Goal: Task Accomplishment & Management: Use online tool/utility

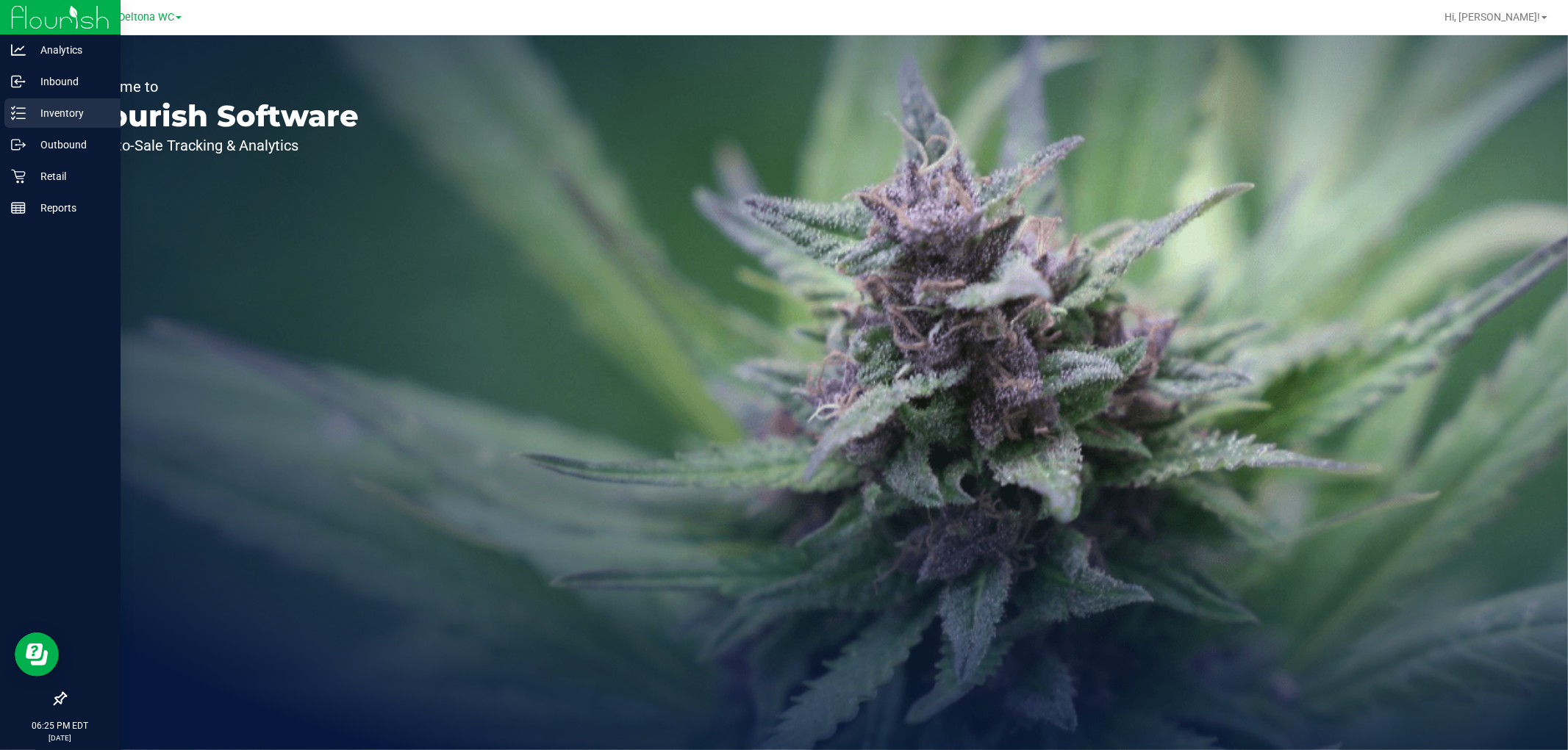
click at [16, 127] on link "Inventory" at bounding box center [60, 114] width 120 height 31
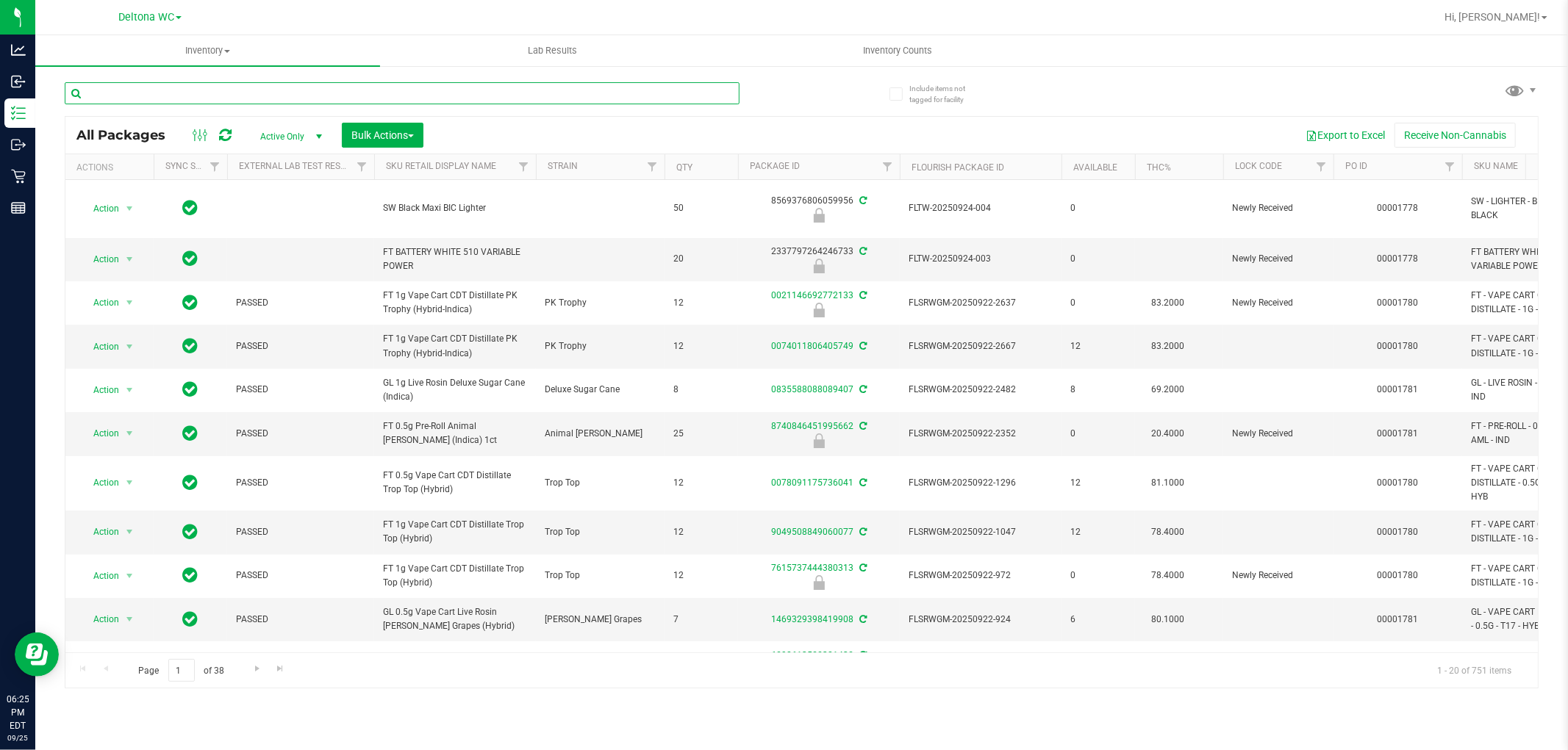
click at [321, 99] on input "text" at bounding box center [402, 93] width 674 height 22
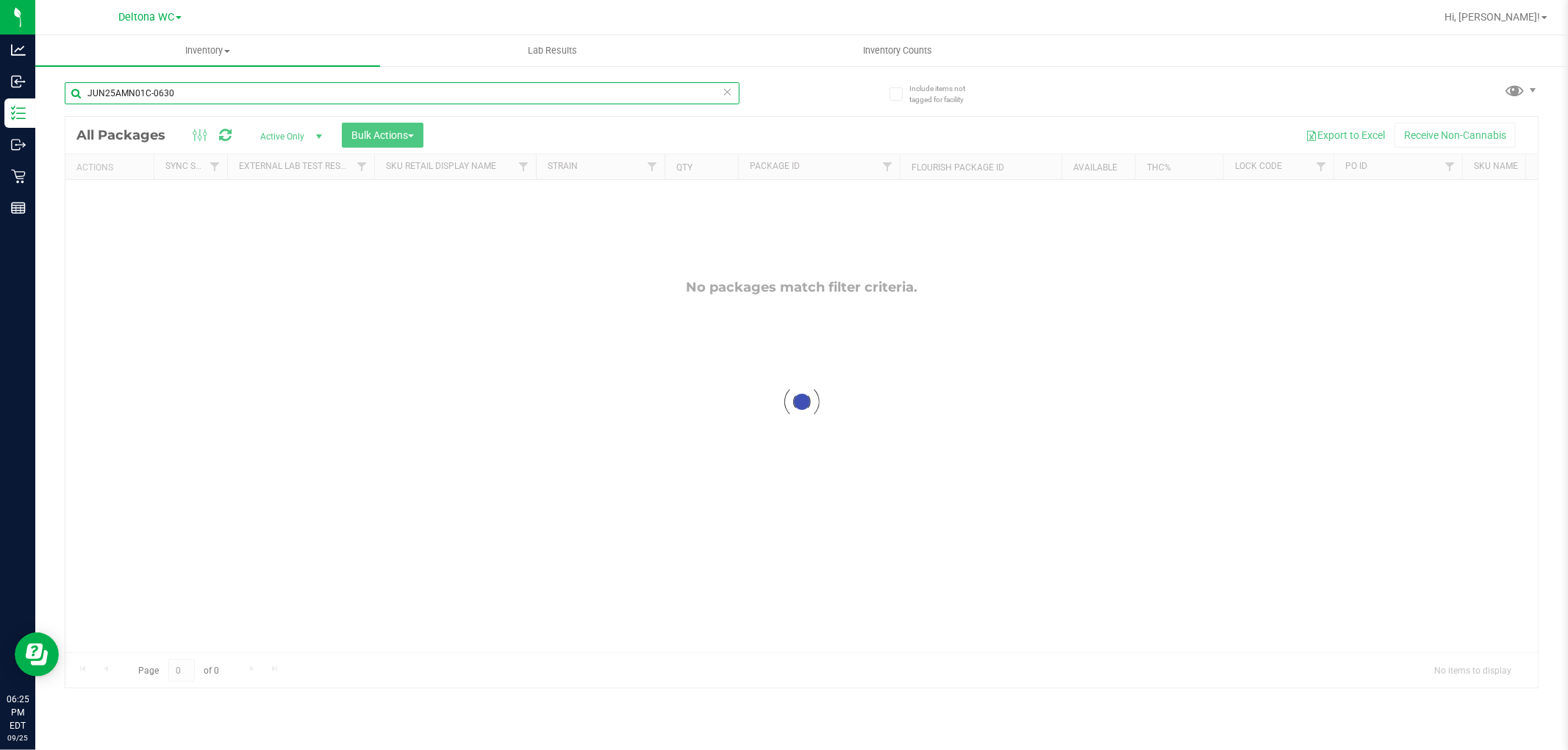
type input "JUN25AMN01C-0630"
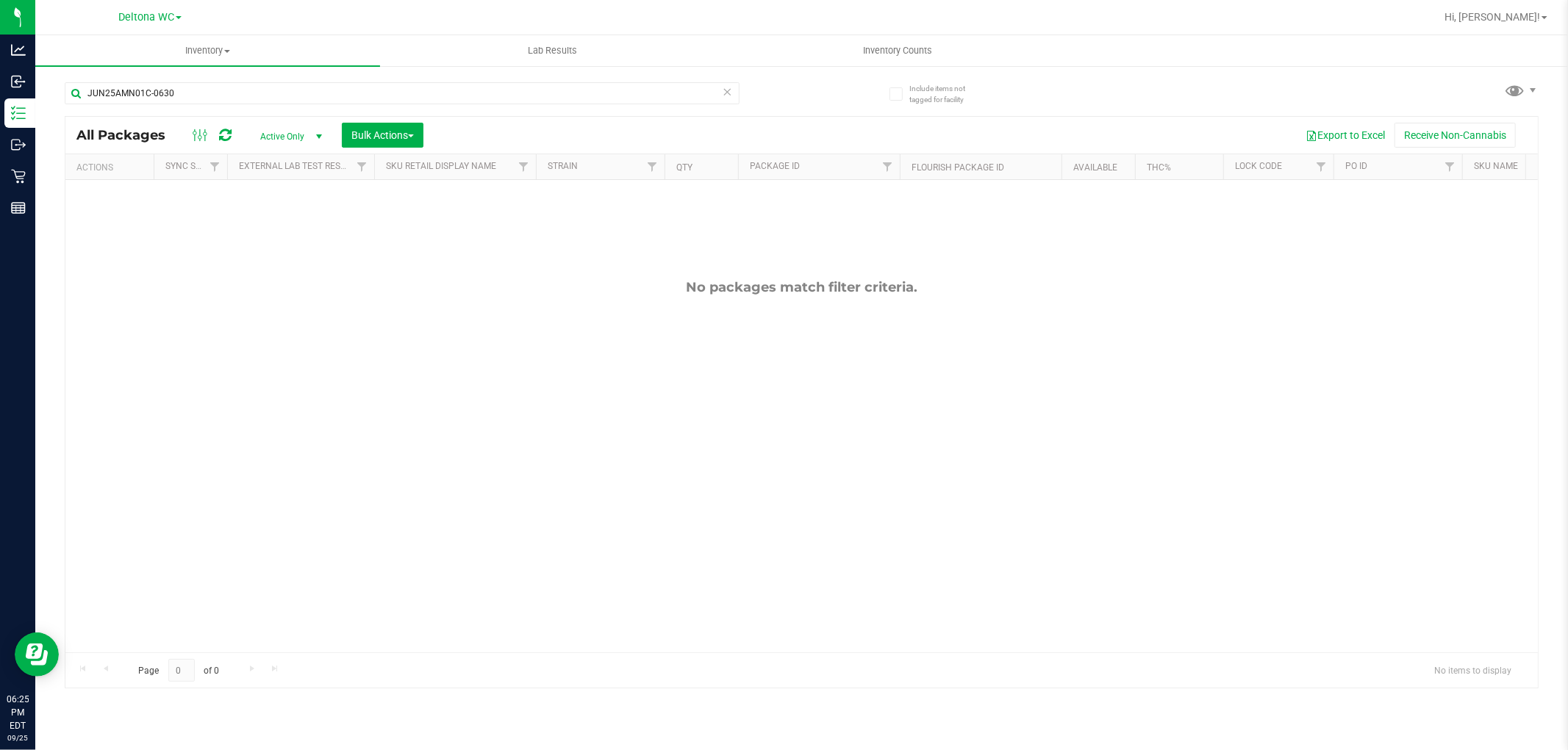
click at [300, 147] on div "All Packages Active Only Active Only Lab Samples Locked All External Internal B…" at bounding box center [800, 135] width 1472 height 37
click at [296, 130] on span "Active Only" at bounding box center [288, 136] width 81 height 21
click at [298, 226] on li "All" at bounding box center [287, 226] width 79 height 22
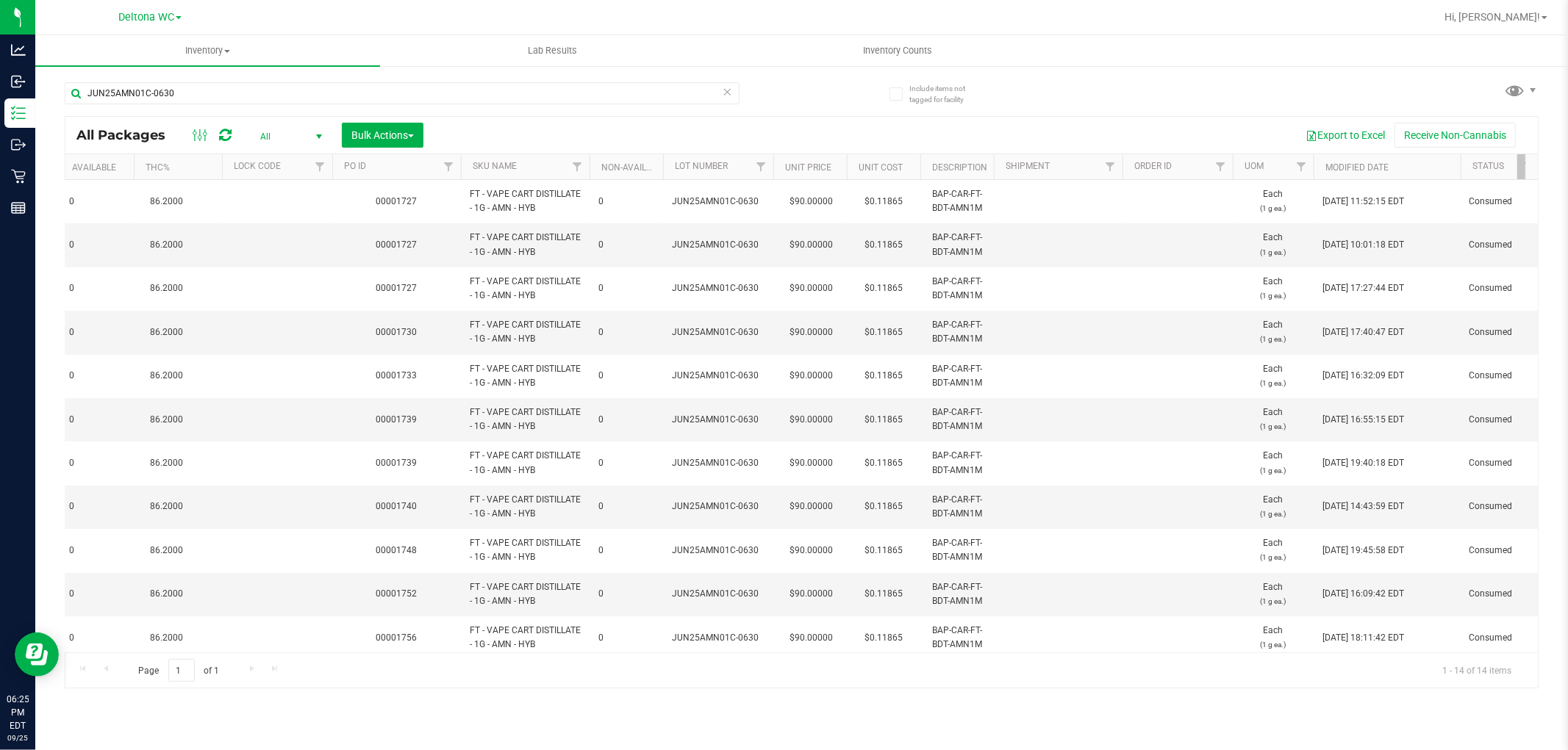
click at [1402, 165] on th "Modified Date" at bounding box center [1387, 166] width 147 height 26
click at [1411, 161] on th "Modified Date" at bounding box center [1387, 166] width 147 height 26
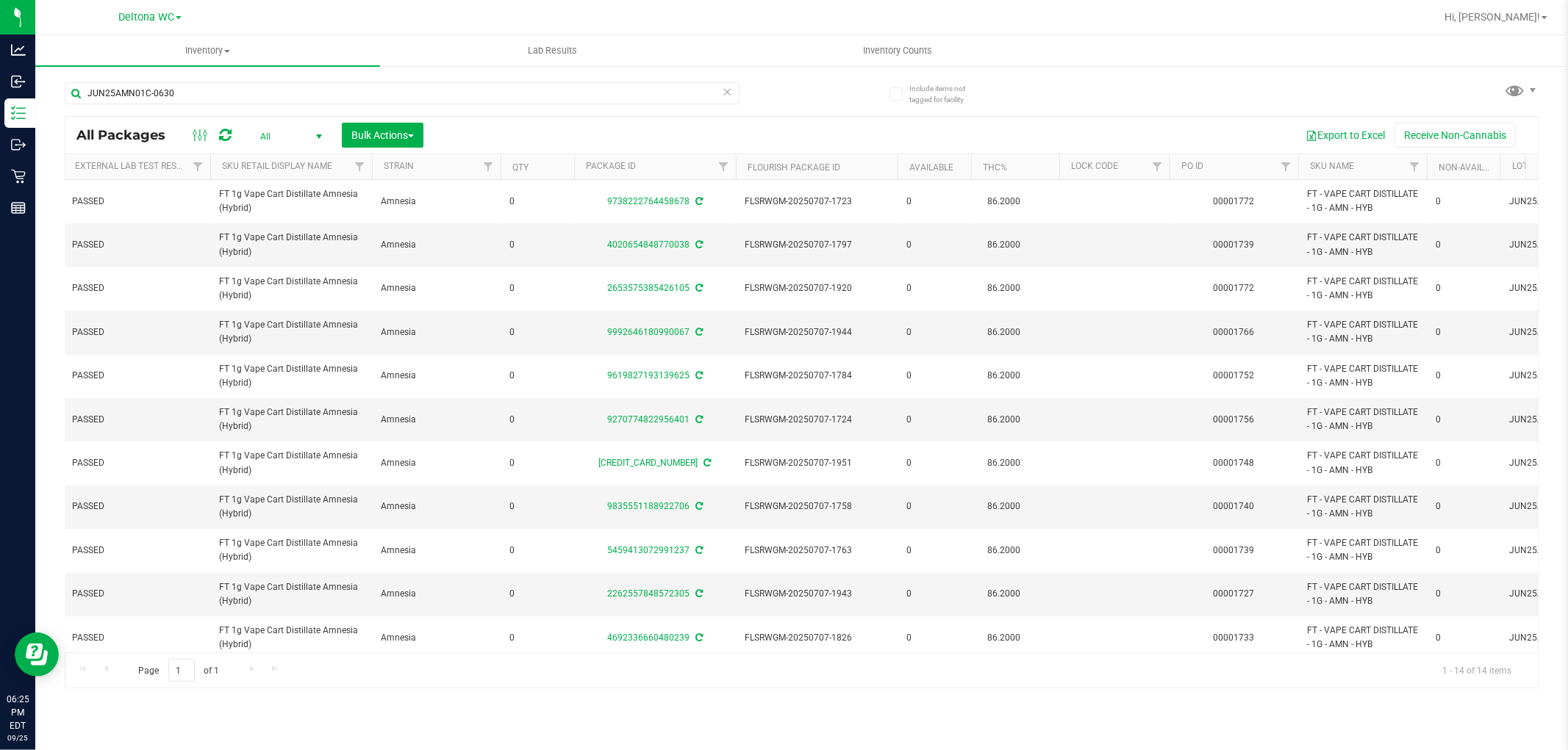
scroll to position [0, 123]
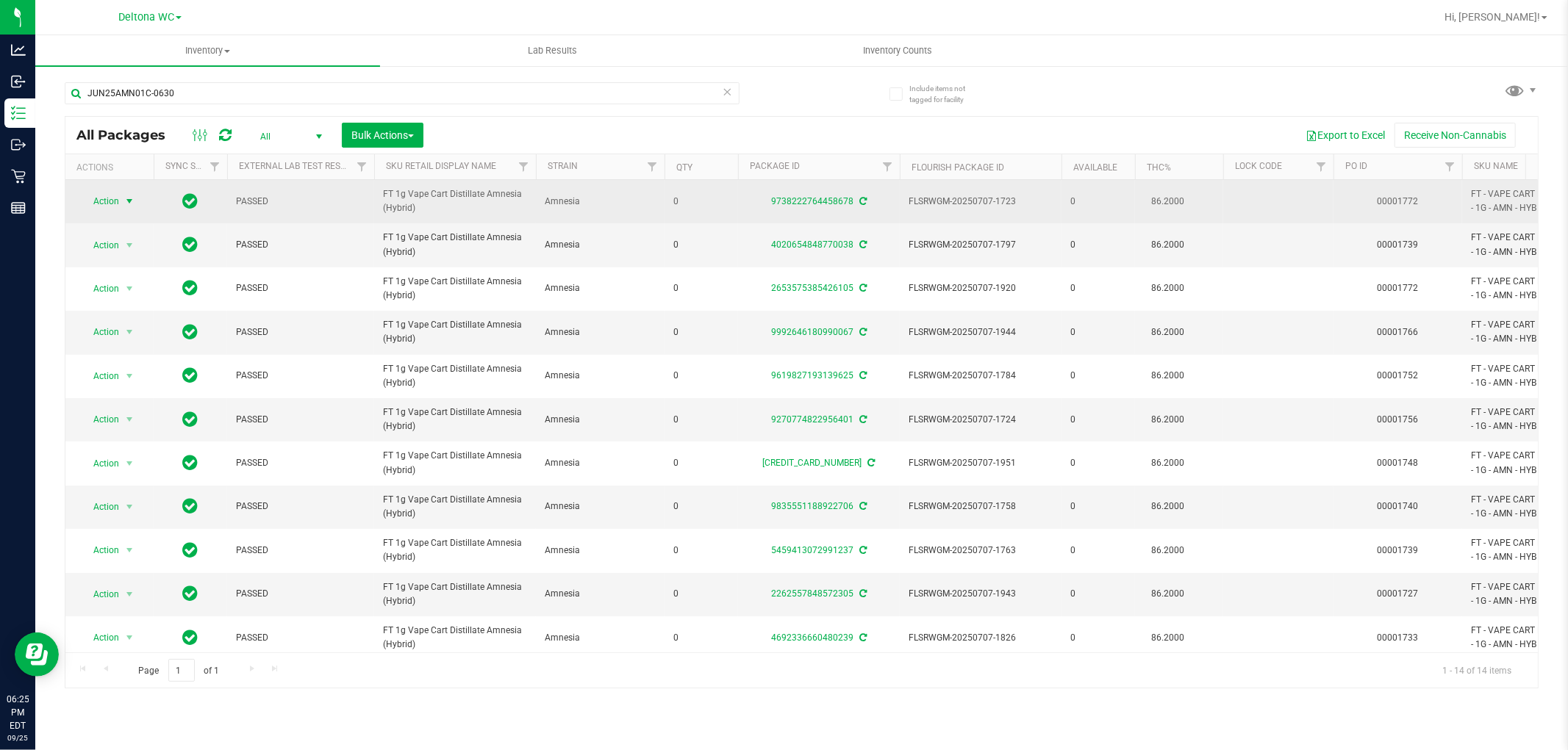
click at [107, 193] on span "Action" at bounding box center [100, 201] width 40 height 21
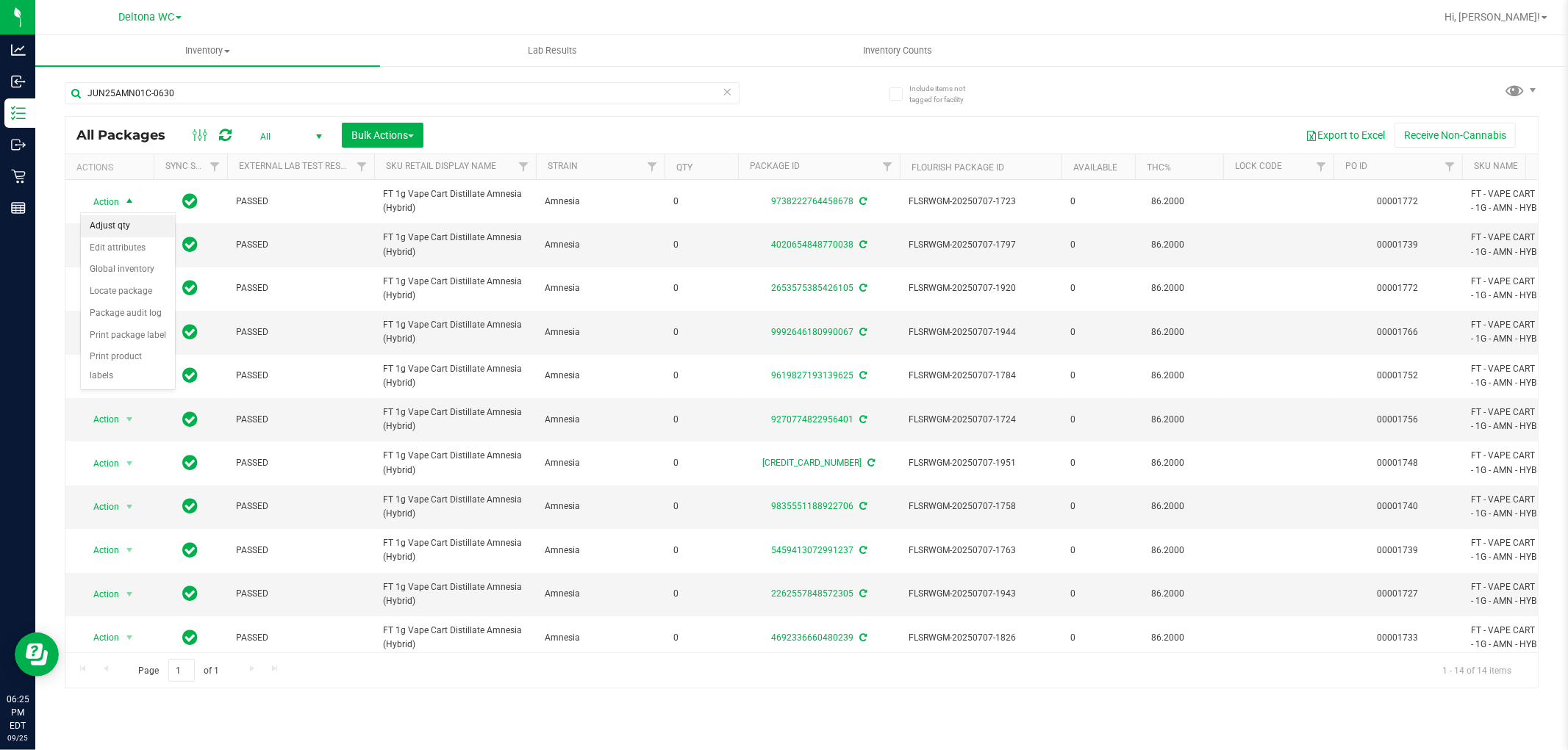
click at [128, 226] on li "Adjust qty" at bounding box center [128, 226] width 94 height 22
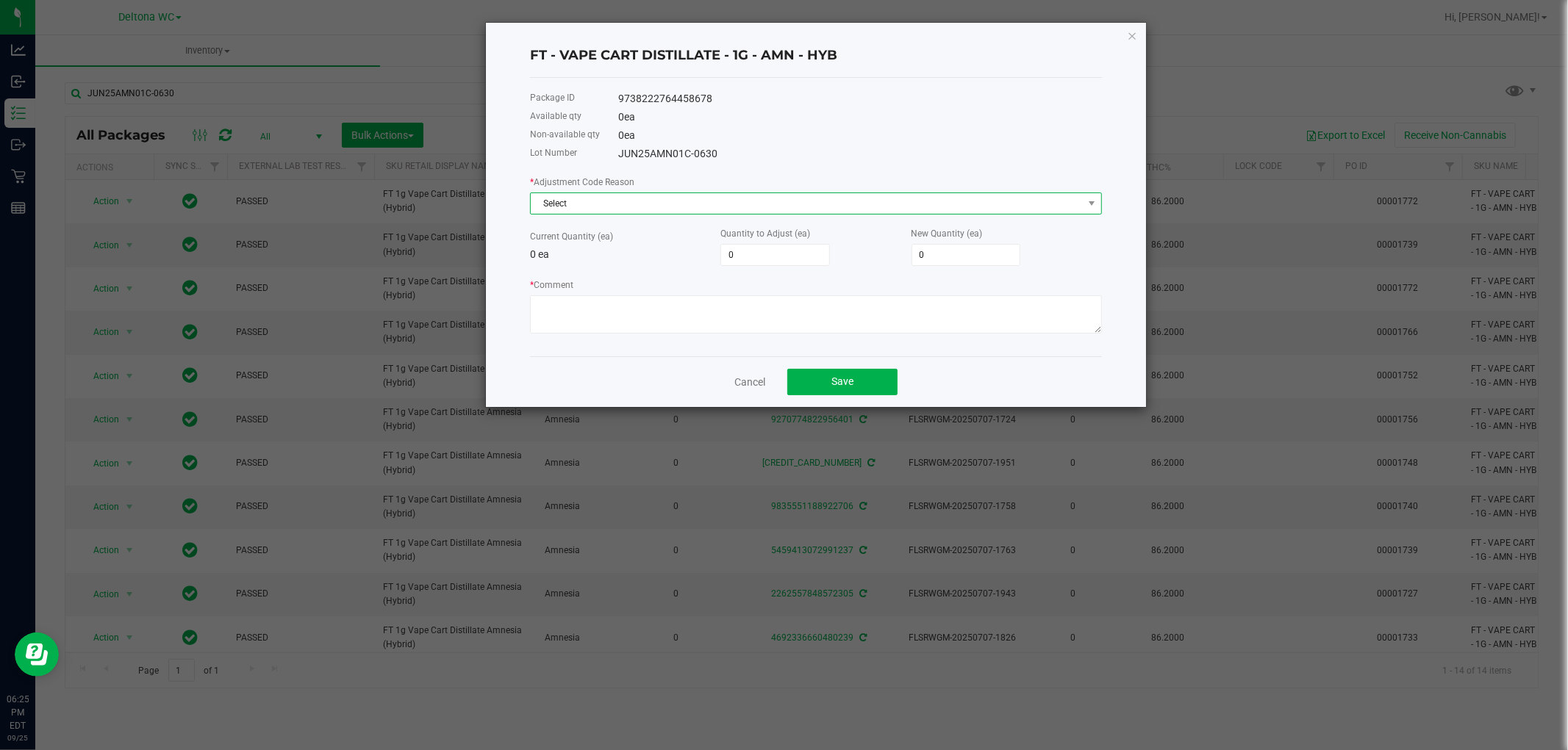
click at [978, 207] on span "Select" at bounding box center [806, 203] width 552 height 21
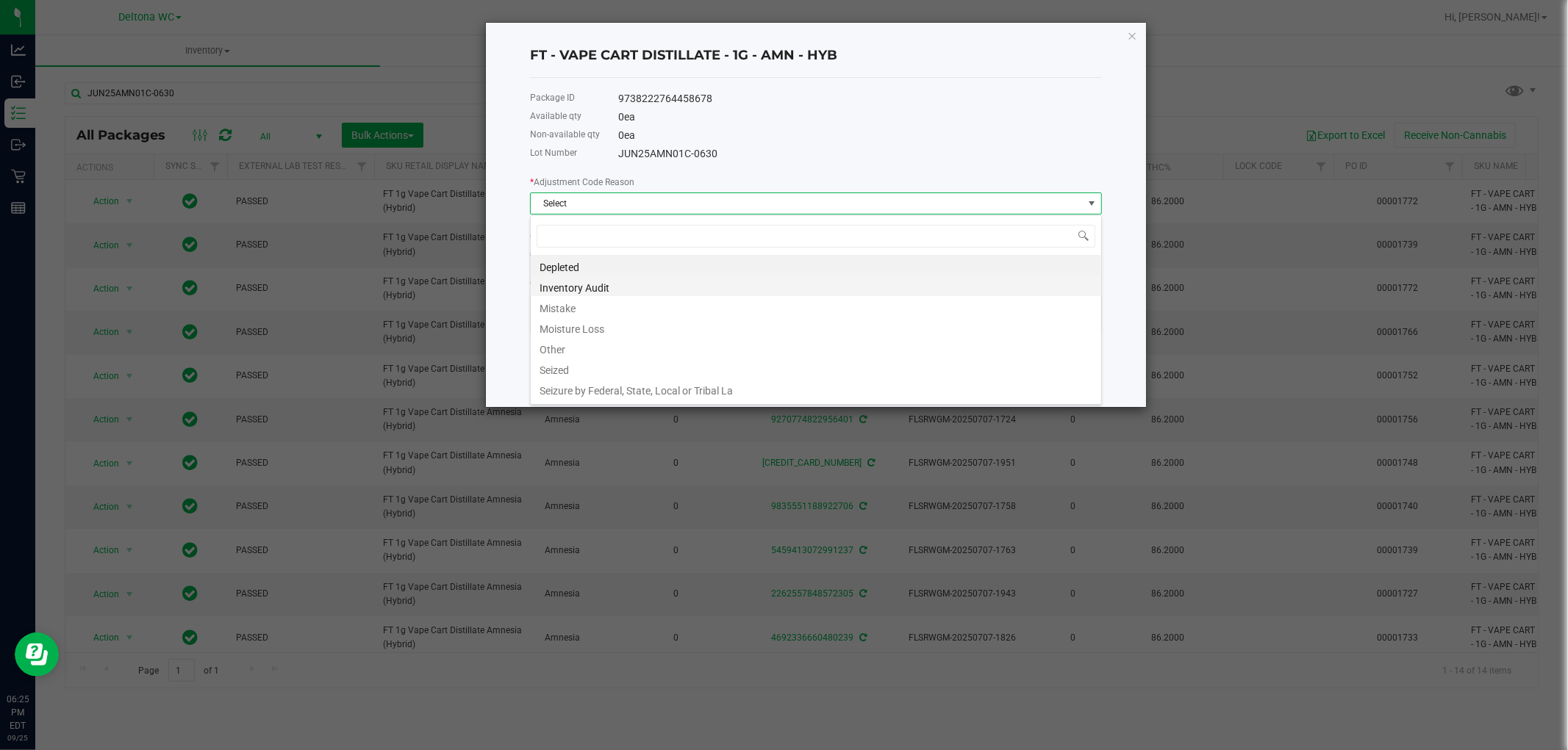
click at [660, 291] on li "Inventory Audit" at bounding box center [815, 286] width 571 height 21
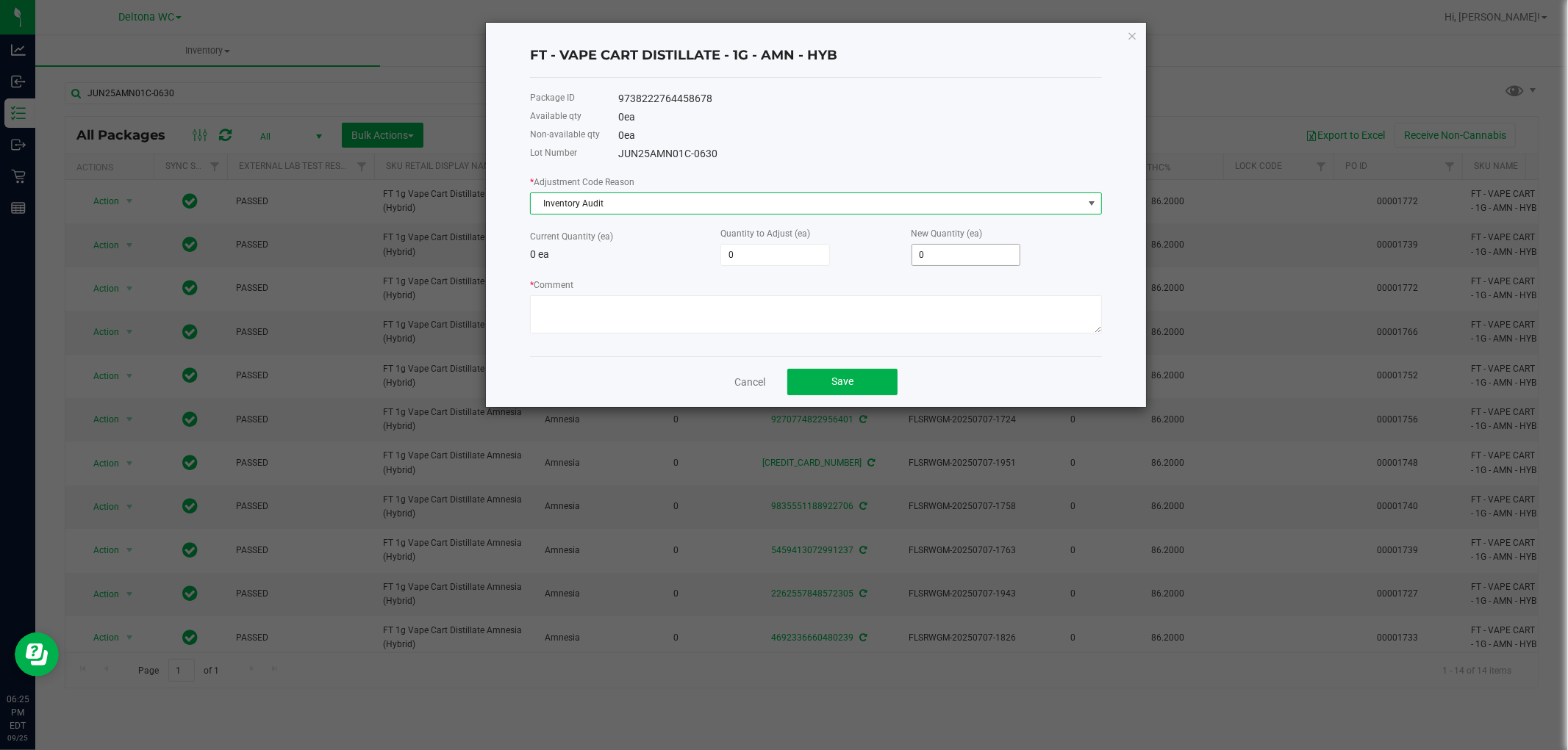
click at [949, 245] on div "New Quantity (ea) 0" at bounding box center [1006, 245] width 190 height 40
click at [943, 254] on input "0" at bounding box center [965, 254] width 108 height 21
type input "1"
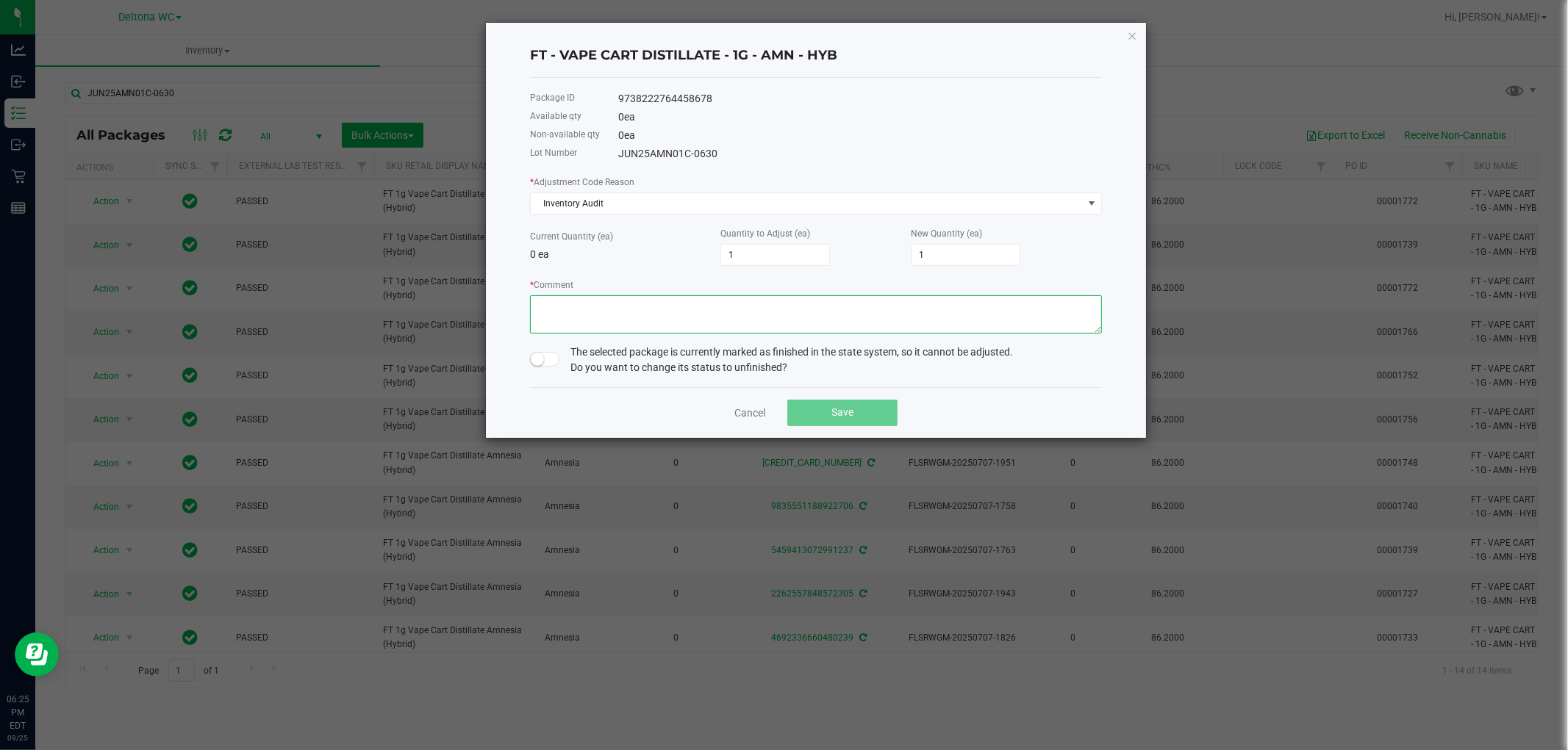
click at [925, 316] on textarea "* Comment" at bounding box center [815, 314] width 572 height 38
type textarea "Have physically"
click at [553, 358] on span at bounding box center [544, 359] width 30 height 15
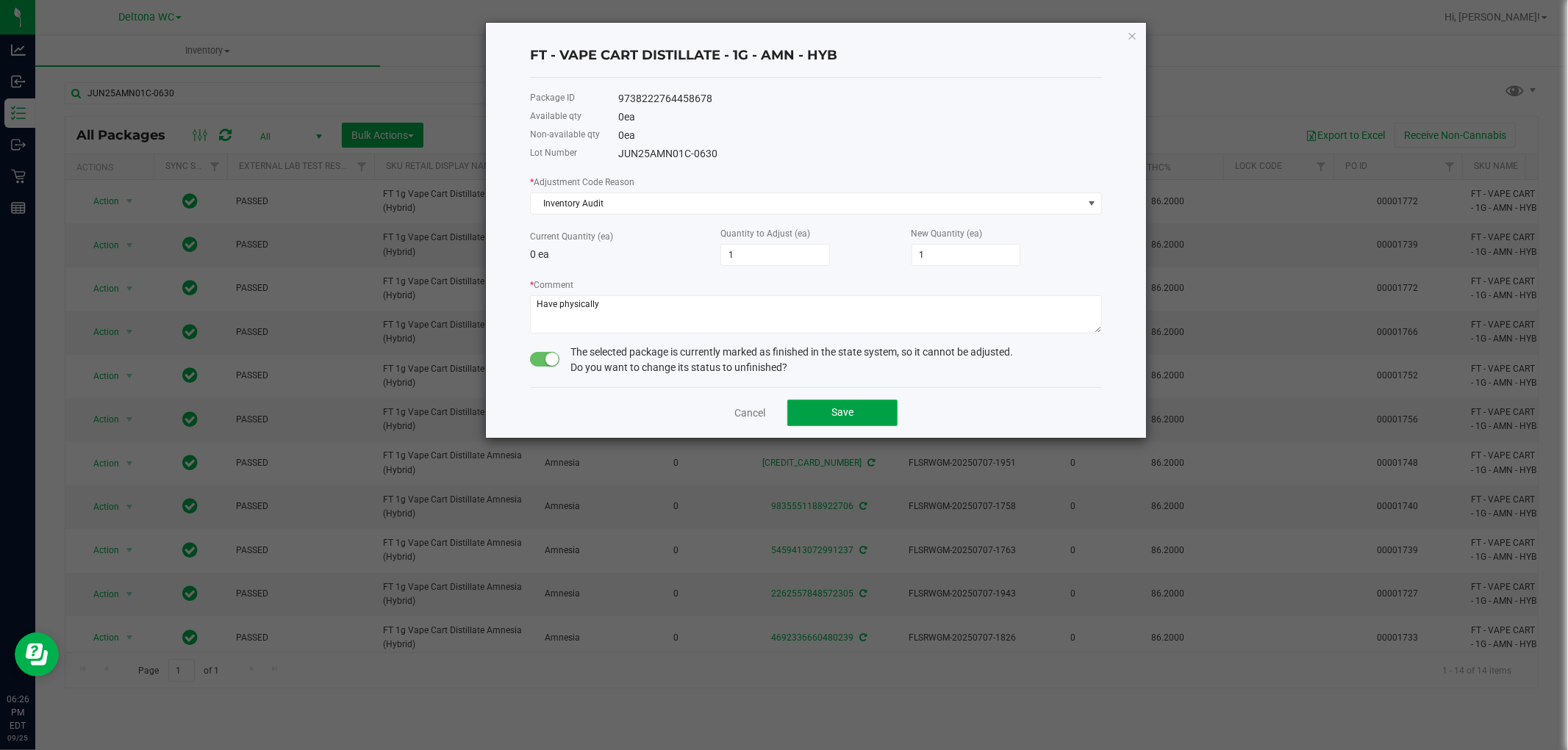
click at [863, 412] on button "Save" at bounding box center [842, 412] width 110 height 26
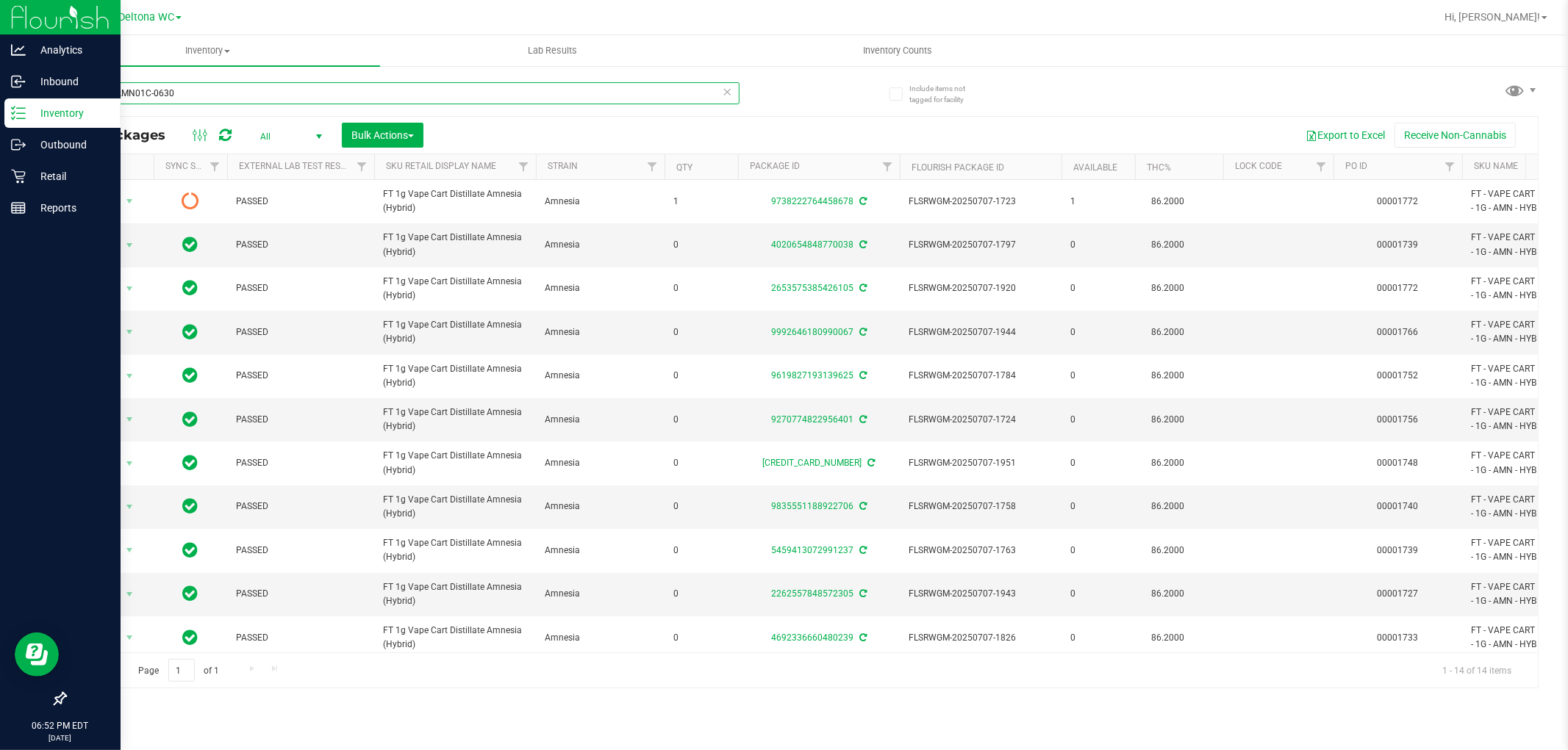
drag, startPoint x: 236, startPoint y: 92, endPoint x: 0, endPoint y: 100, distance: 236.1
click at [0, 105] on div "Analytics Inbound Inventory Outbound Retail Reports 06:52 PM EDT 09/25/2025 09/…" at bounding box center [784, 375] width 1568 height 750
type input "t17"
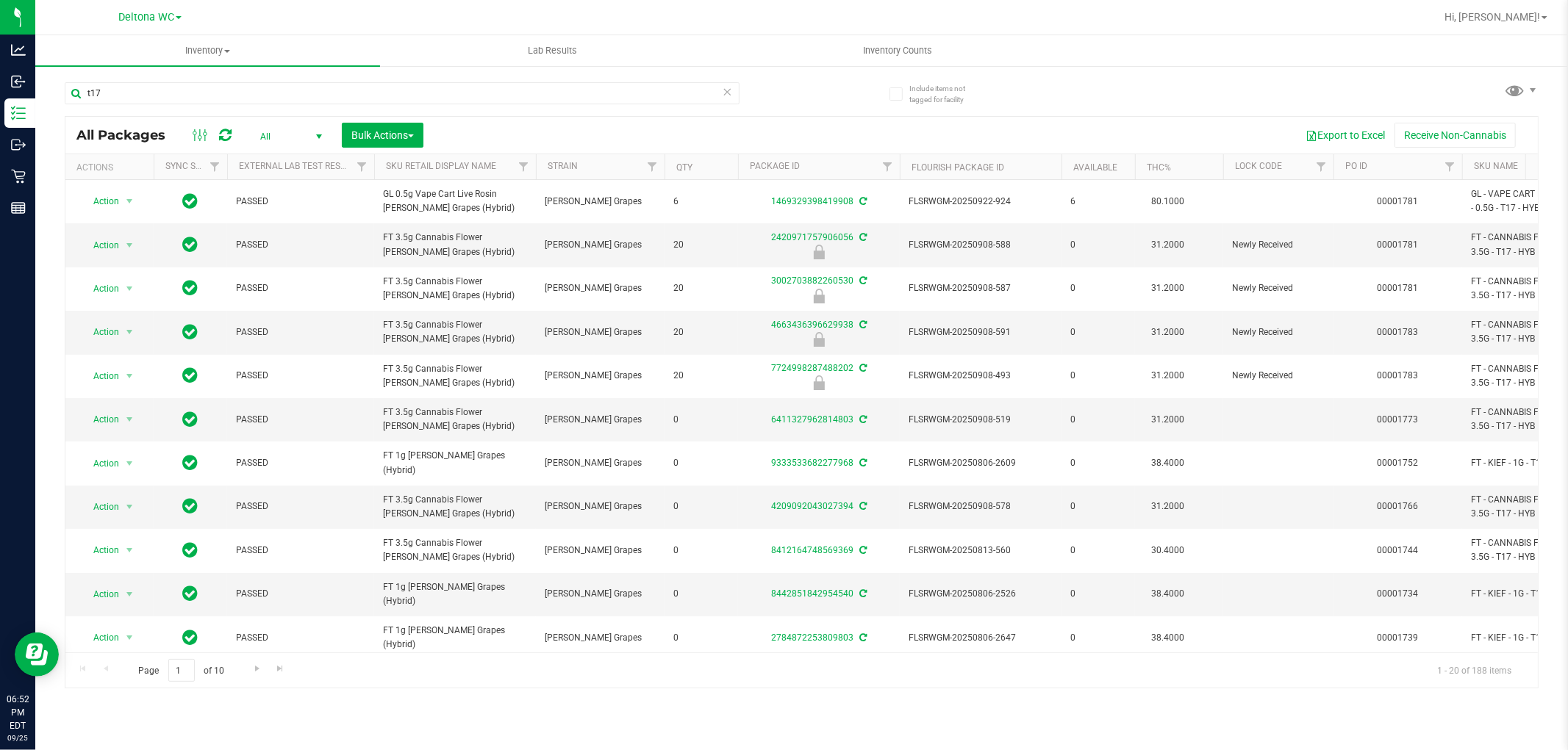
click at [310, 128] on span "select" at bounding box center [319, 136] width 18 height 21
click at [301, 163] on li "Active Only" at bounding box center [287, 161] width 79 height 22
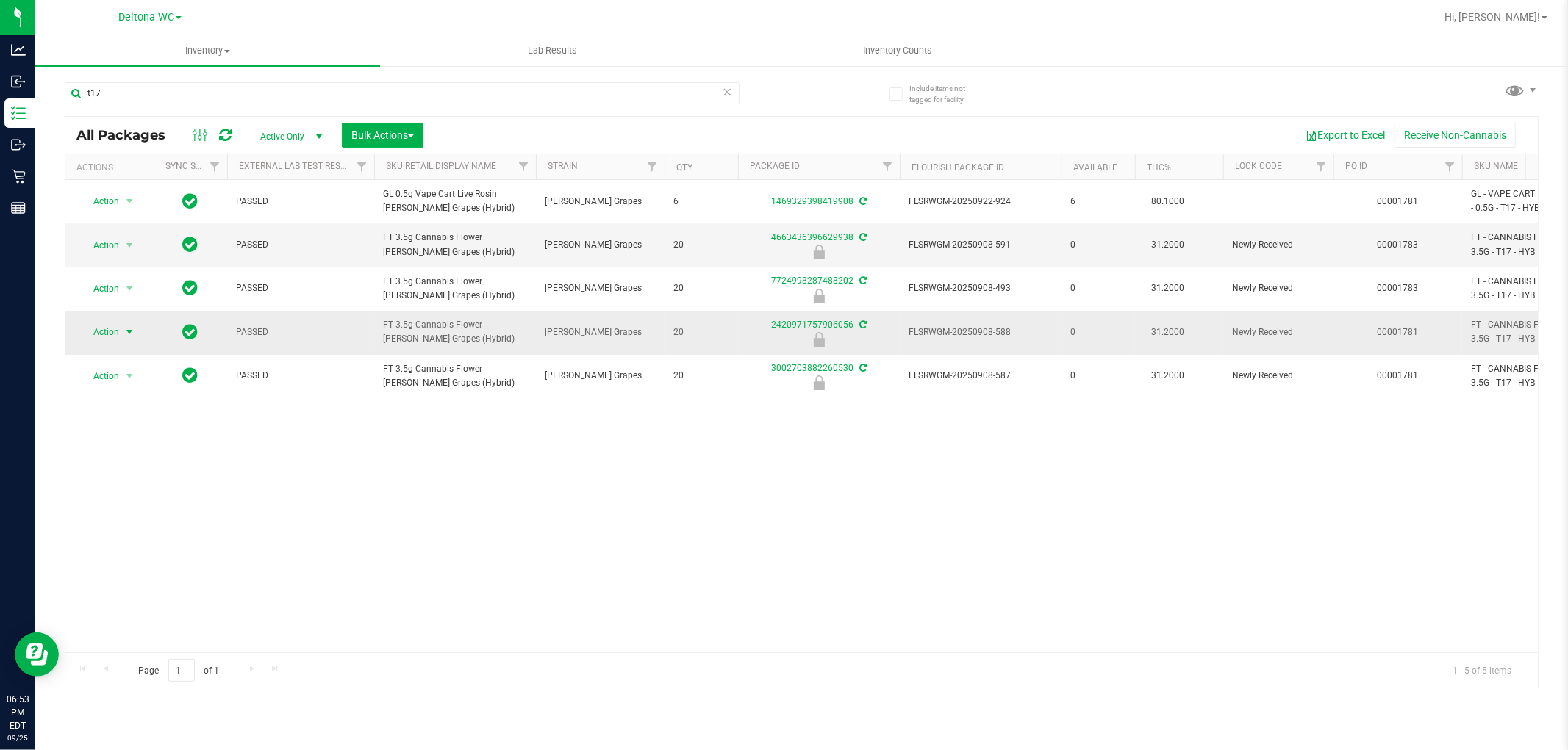
click at [120, 339] on span "select" at bounding box center [129, 332] width 18 height 21
click at [121, 515] on li "Unlock package" at bounding box center [128, 506] width 94 height 22
click at [145, 89] on input "t17" at bounding box center [402, 93] width 674 height 22
type input "t"
type input "wbv"
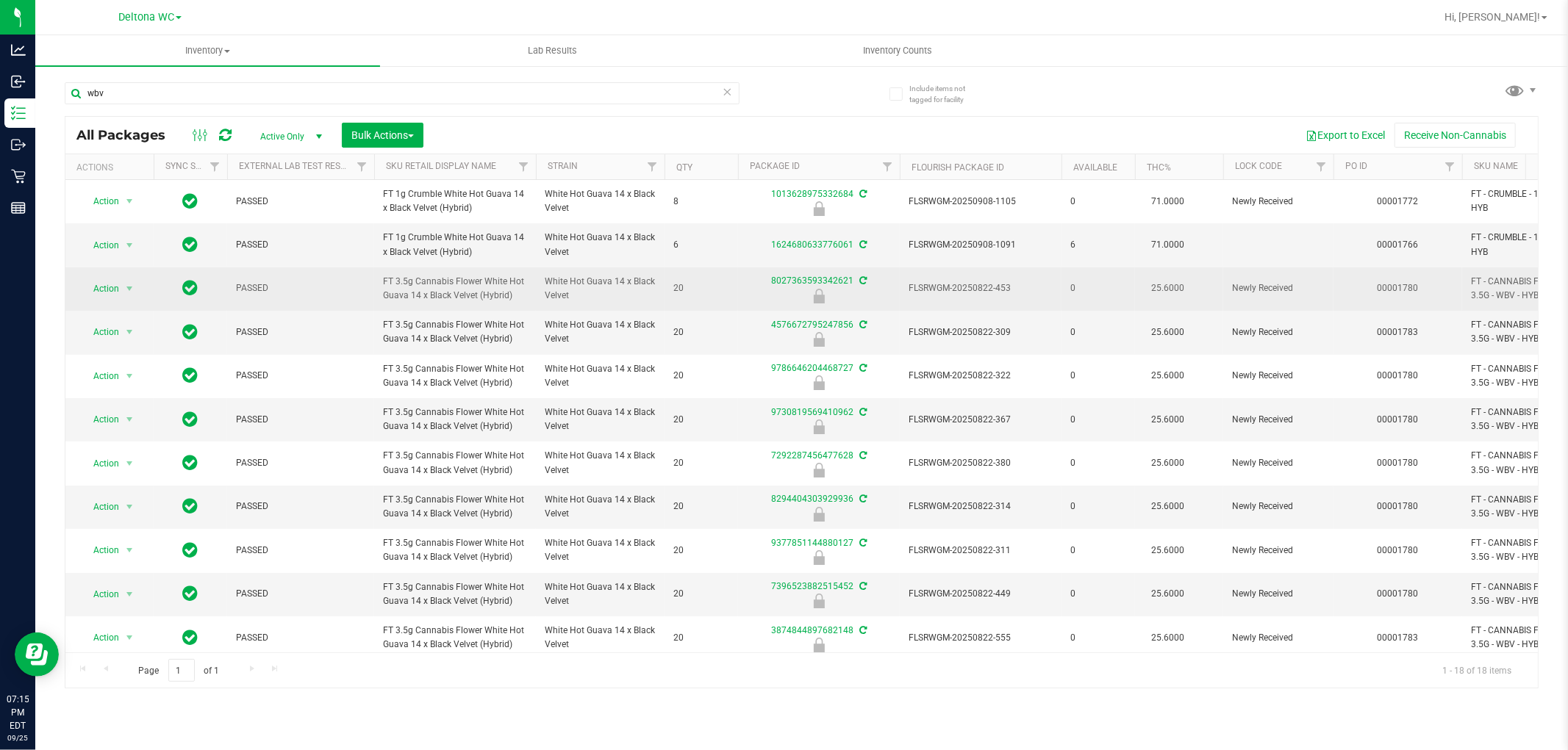
click at [500, 296] on span "FT 3.5g Cannabis Flower White Hot Guava 14 x Black Velvet (Hybrid)" at bounding box center [455, 289] width 144 height 28
drag, startPoint x: 488, startPoint y: 282, endPoint x: 376, endPoint y: 276, distance: 112.2
click at [376, 276] on td "FT 3.5g Cannabis Flower White Hot Guava 14 x Black Velvet (Hybrid)" at bounding box center [455, 289] width 161 height 44
copy span "FT 3.5g Cannabis Flower White Hot Guava 14 x Black Velvet (Hybrid)"
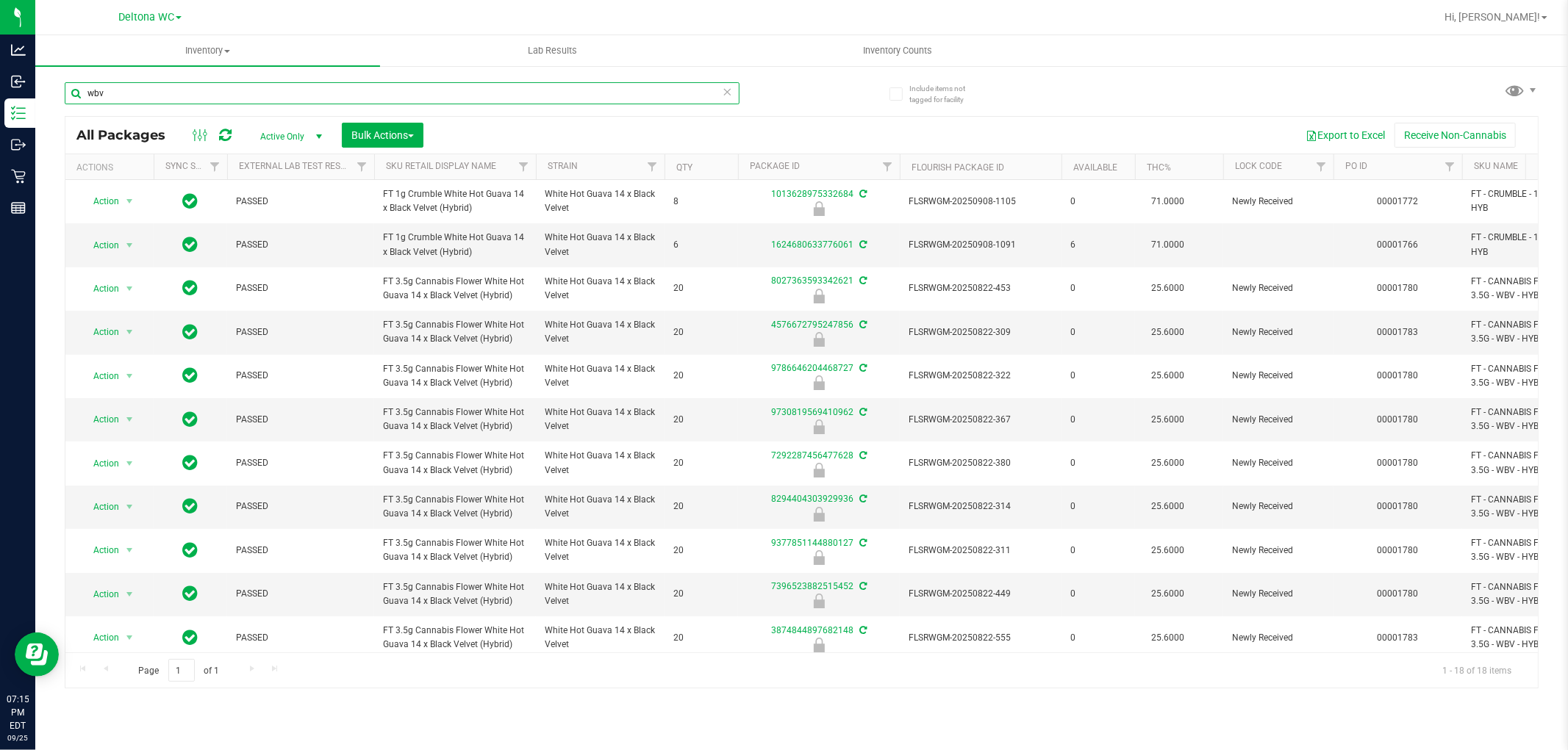
drag, startPoint x: 232, startPoint y: 99, endPoint x: 78, endPoint y: 92, distance: 154.2
click at [78, 92] on input "wbv" at bounding box center [402, 93] width 674 height 22
paste input "FT 3.5g Cannabis Flower White Hot Guava 14 x Black Velvet (Hybrid)"
type input "FT 3.5g Cannabis Flower White Hot Guava 14 x Black Velvet (Hybrid)"
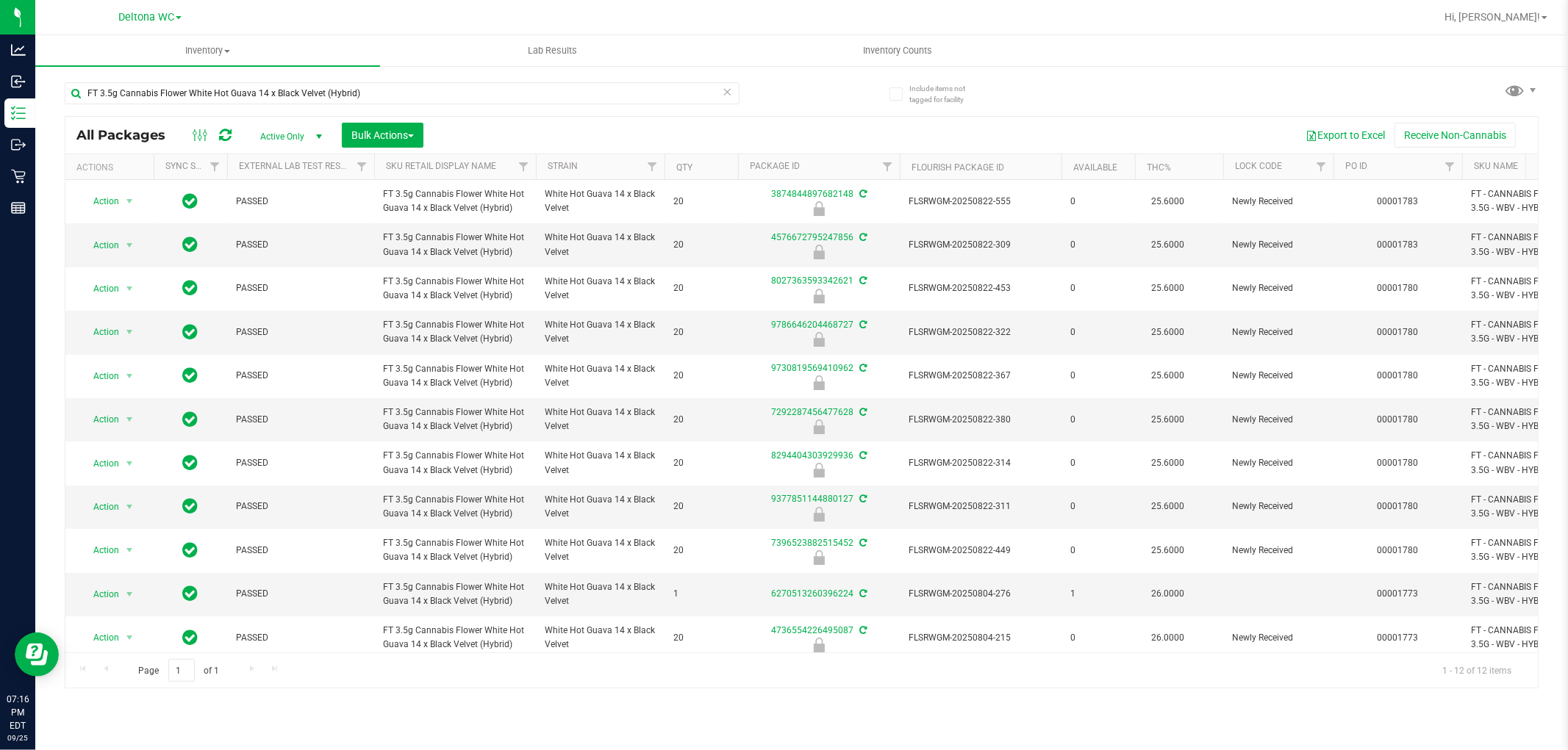
click at [723, 91] on icon at bounding box center [727, 91] width 10 height 17
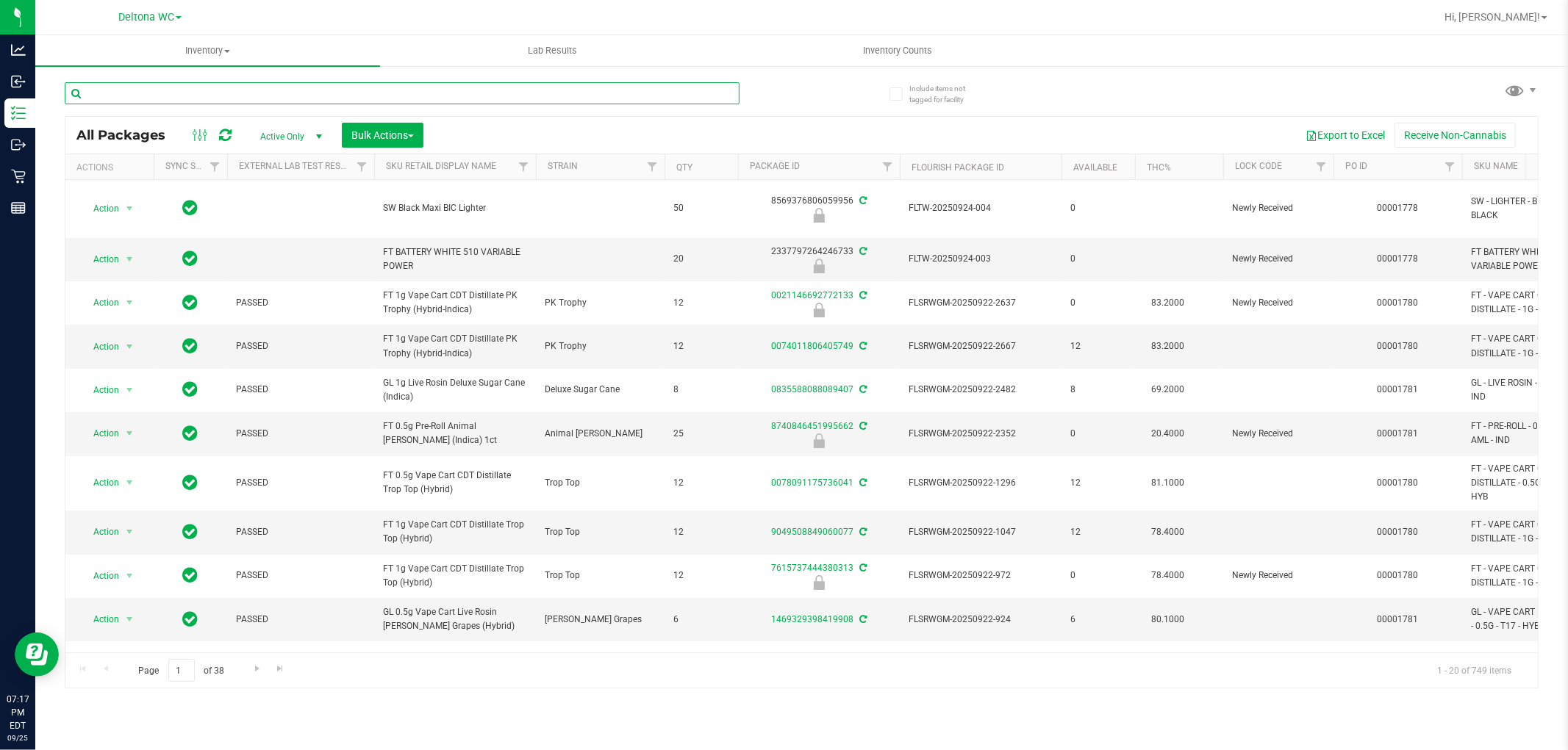
click at [525, 92] on input "text" at bounding box center [402, 93] width 674 height 22
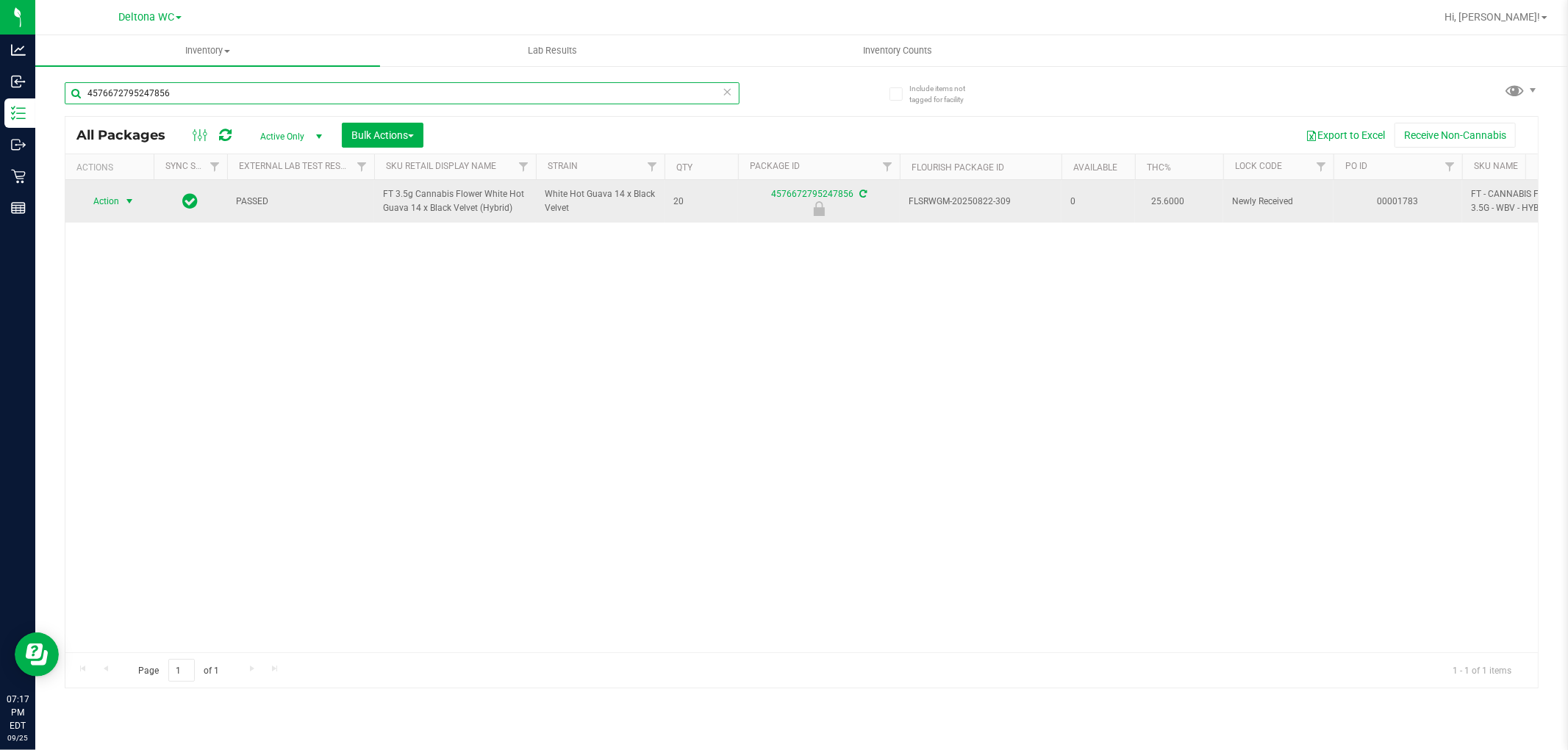
type input "4576672795247856"
click at [122, 198] on span "select" at bounding box center [129, 201] width 18 height 21
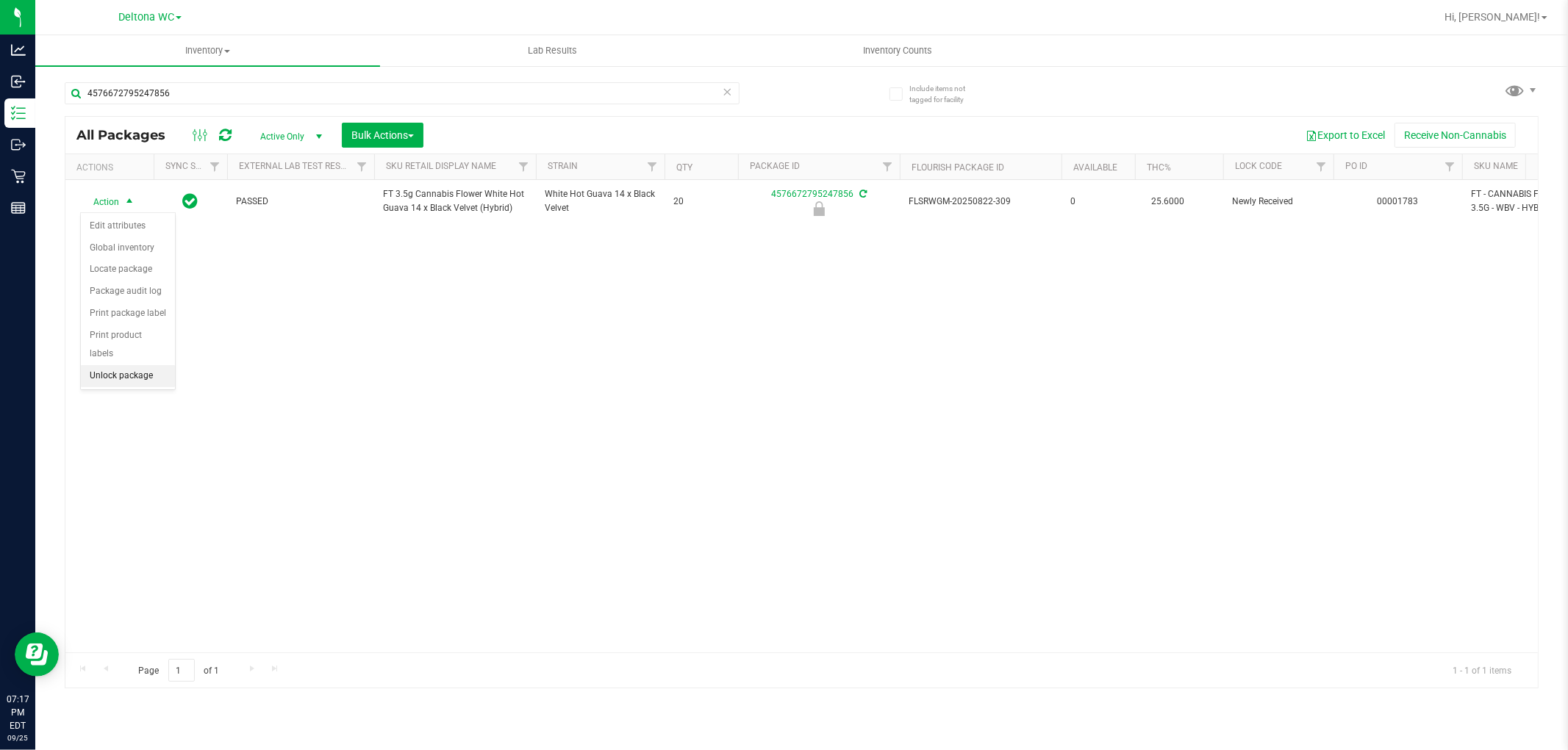
click at [103, 375] on li "Unlock package" at bounding box center [128, 376] width 94 height 22
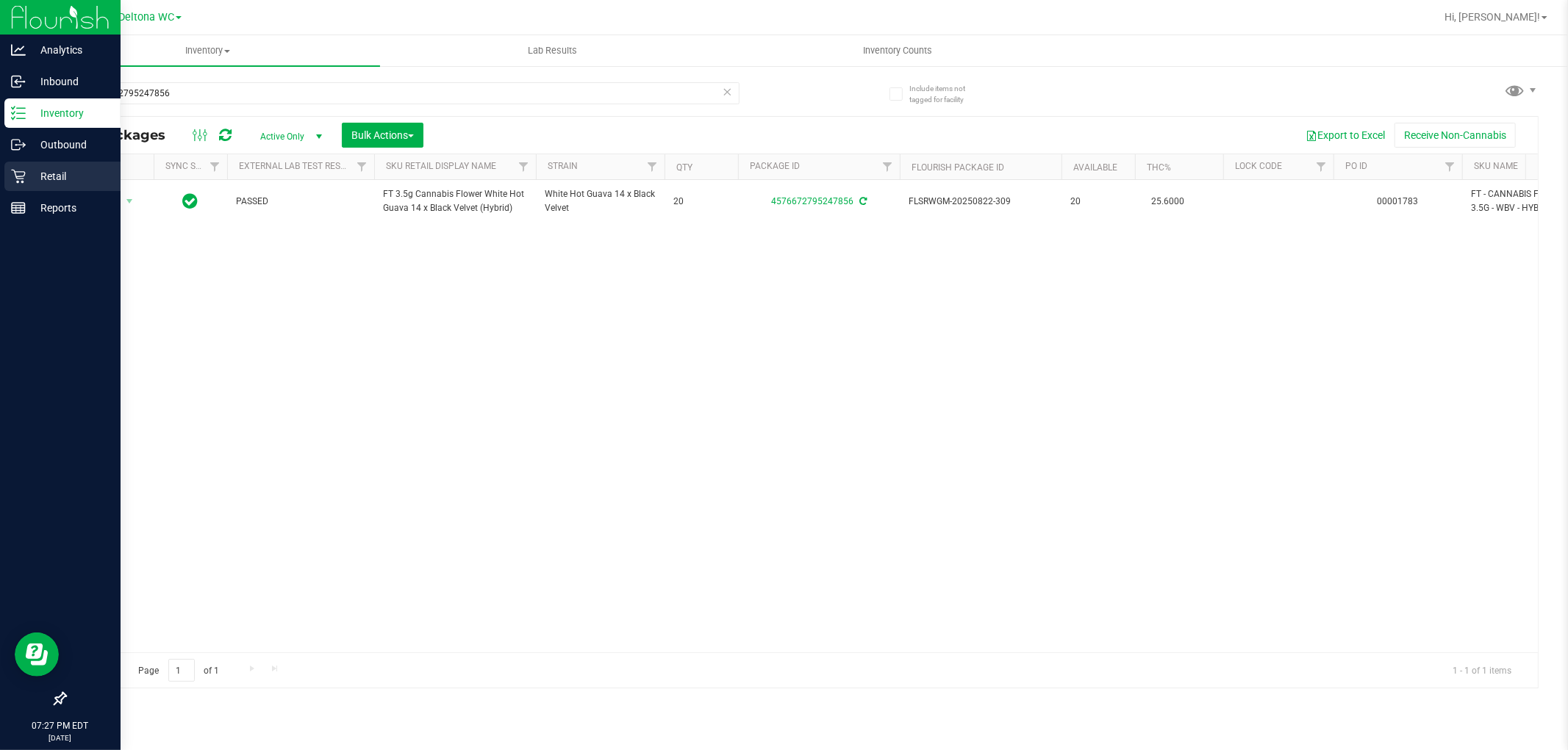
click at [61, 175] on p "Retail" at bounding box center [69, 175] width 88 height 17
